Goal: Check status: Check status

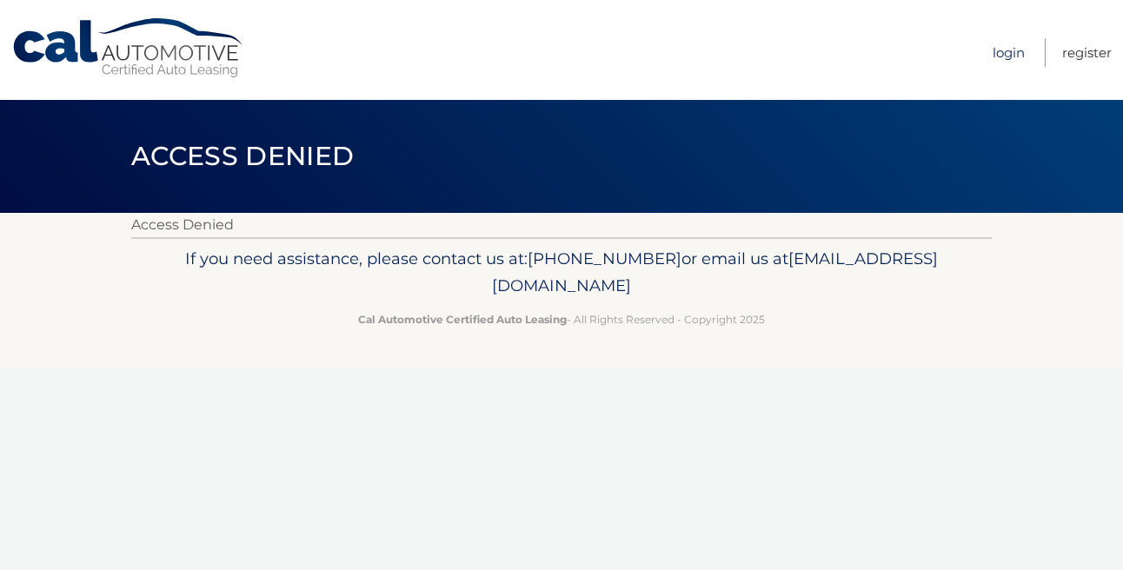
click at [1003, 50] on link "Login" at bounding box center [1009, 52] width 32 height 29
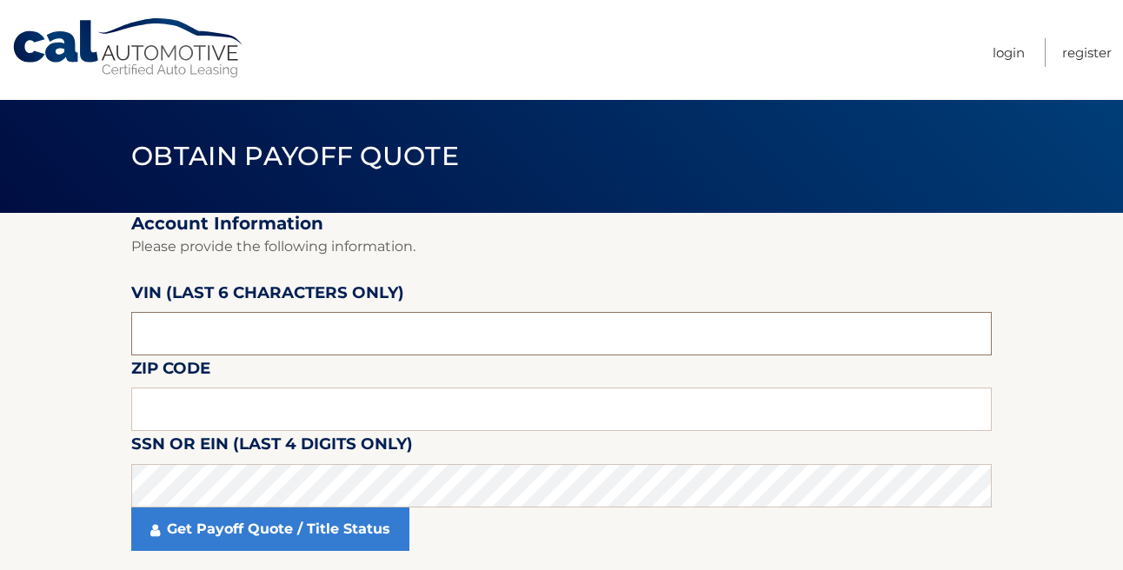
click at [275, 337] on input "text" at bounding box center [561, 333] width 861 height 43
type input "183199"
type input "18052"
click at [95, 421] on section "Account Information Please provide the following information. VIN (last 6 chara…" at bounding box center [561, 392] width 1123 height 359
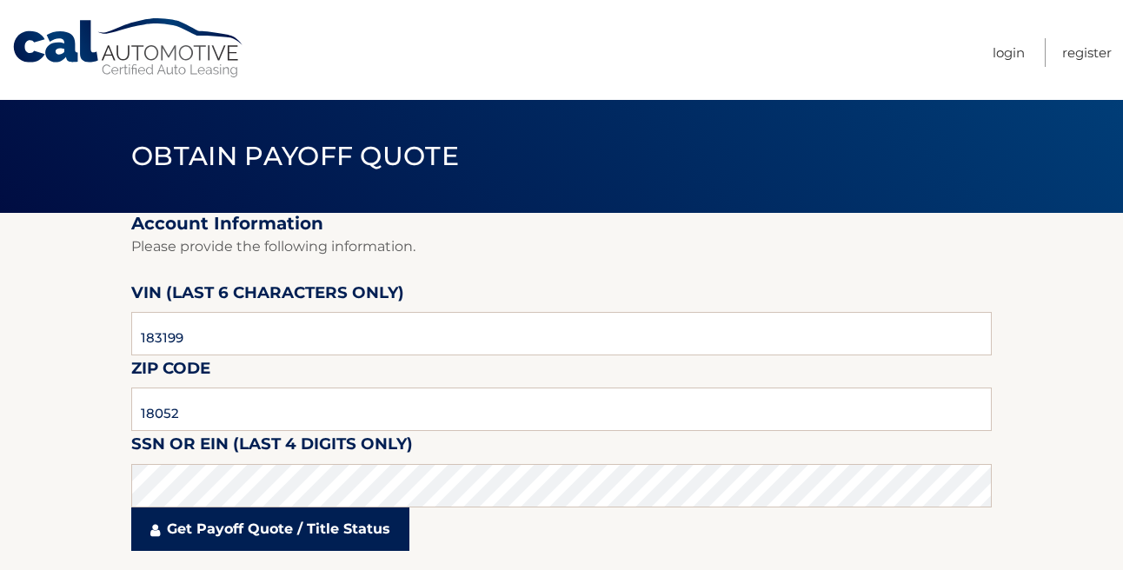
click at [257, 543] on link "Get Payoff Quote / Title Status" at bounding box center [270, 529] width 278 height 43
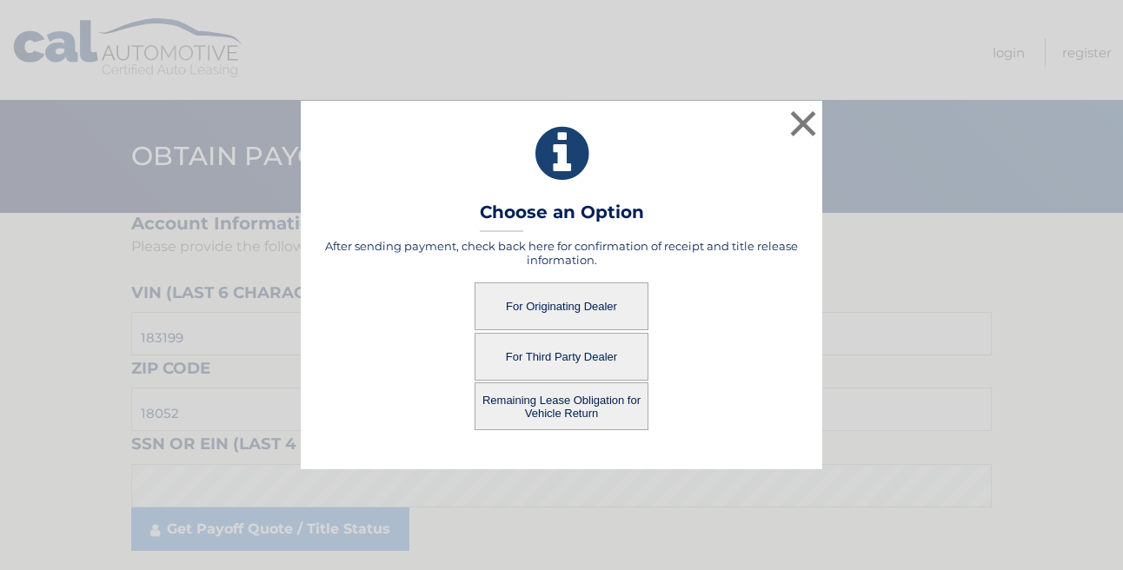
click at [524, 299] on button "For Originating Dealer" at bounding box center [562, 307] width 174 height 48
click at [560, 303] on button "For Originating Dealer" at bounding box center [562, 307] width 174 height 48
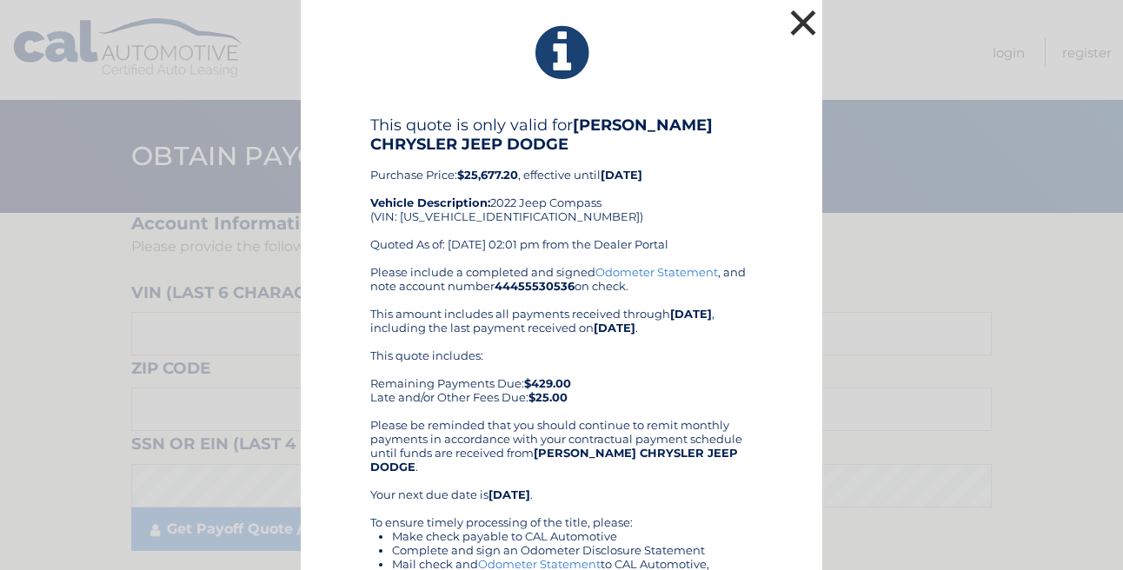
click at [806, 23] on button "×" at bounding box center [803, 22] width 35 height 35
